Goal: Navigation & Orientation: Find specific page/section

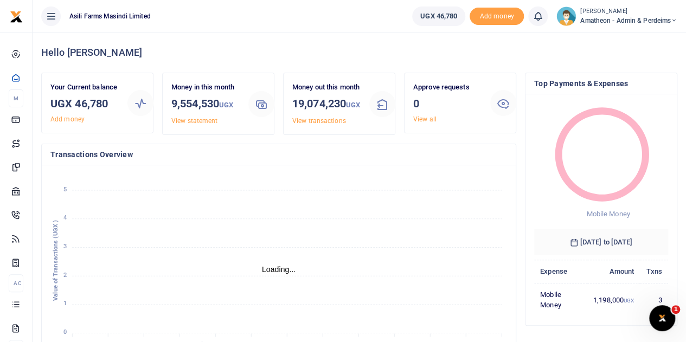
scroll to position [9, 9]
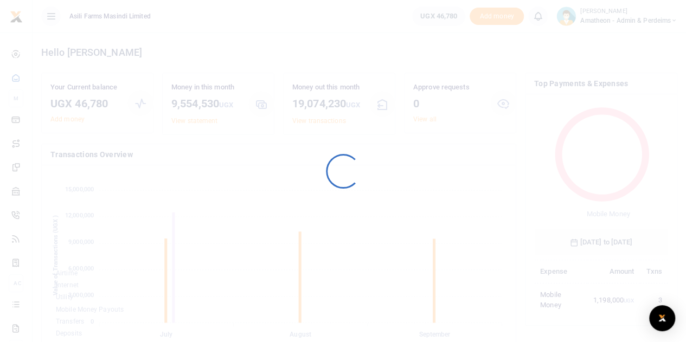
scroll to position [152, 126]
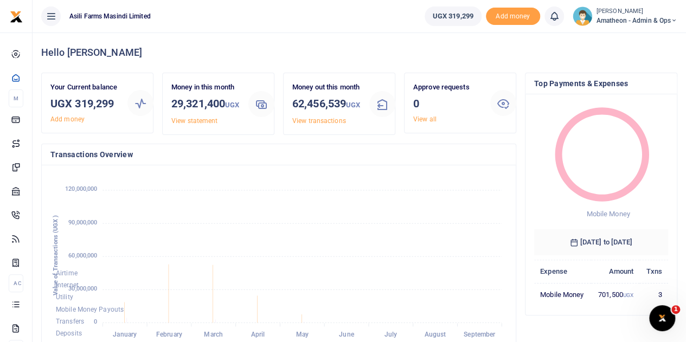
scroll to position [9, 9]
